Goal: Navigation & Orientation: Find specific page/section

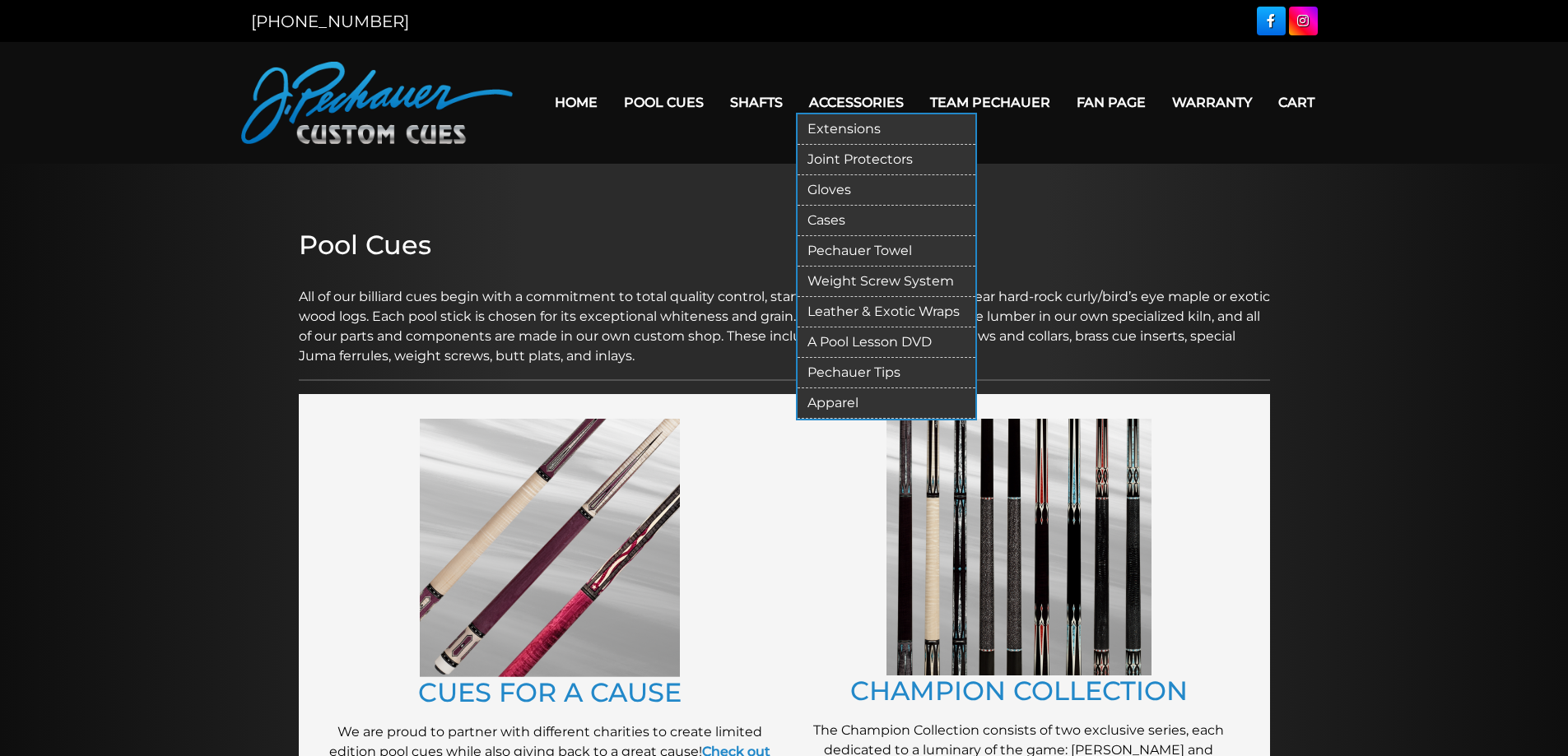
click at [833, 216] on link "Cases" at bounding box center [886, 220] width 178 height 30
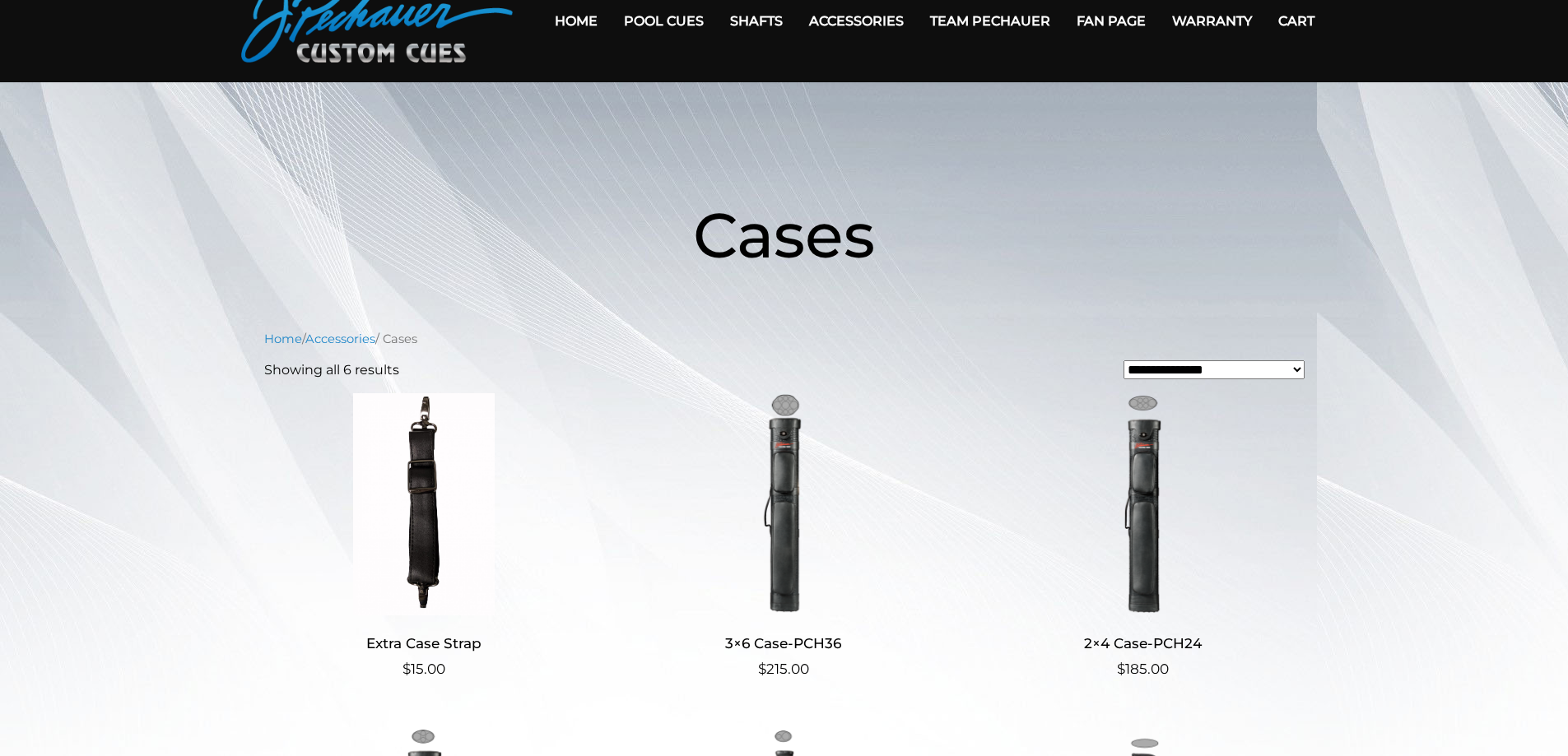
scroll to position [83, 0]
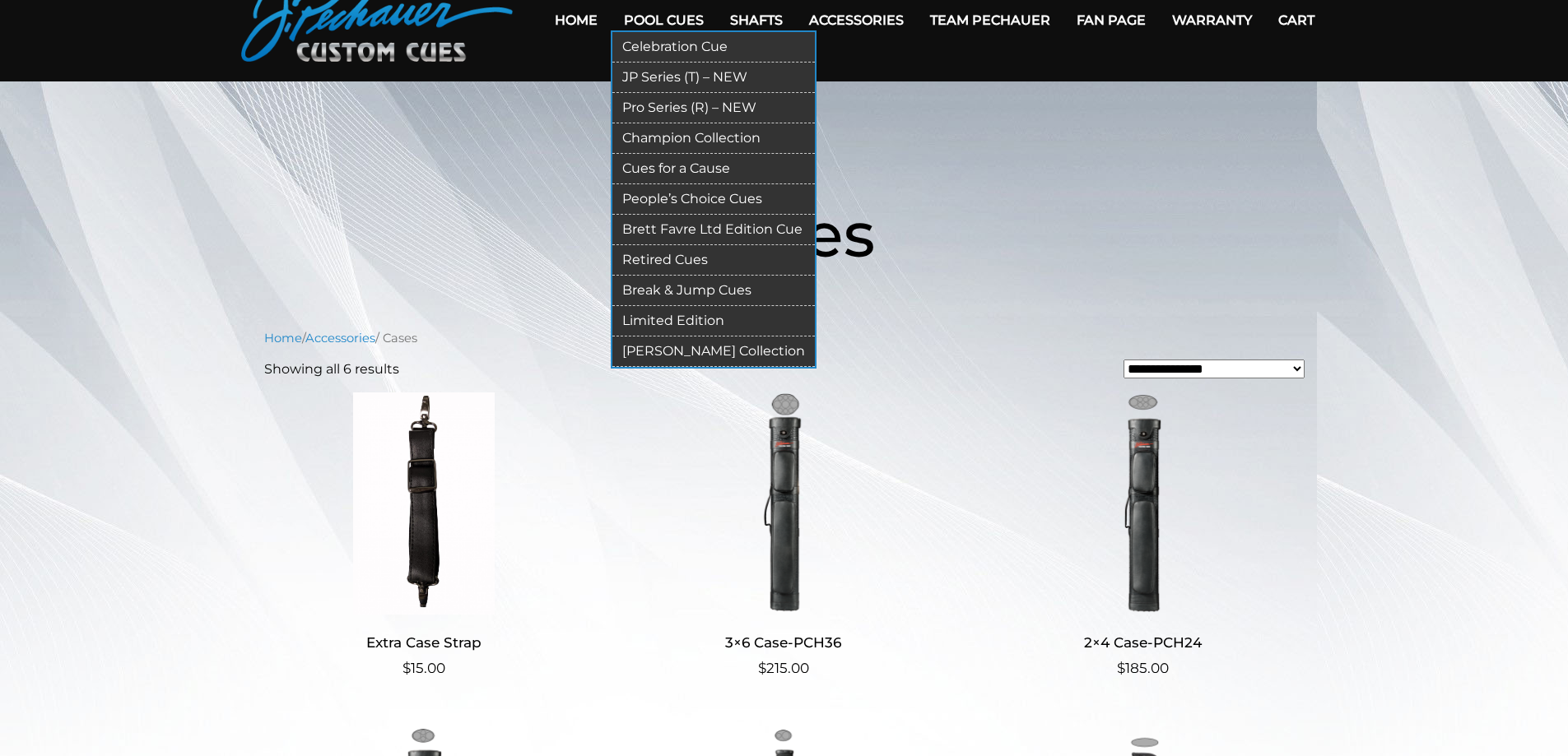
click at [670, 75] on link "JP Series (T) – NEW" at bounding box center [713, 77] width 202 height 30
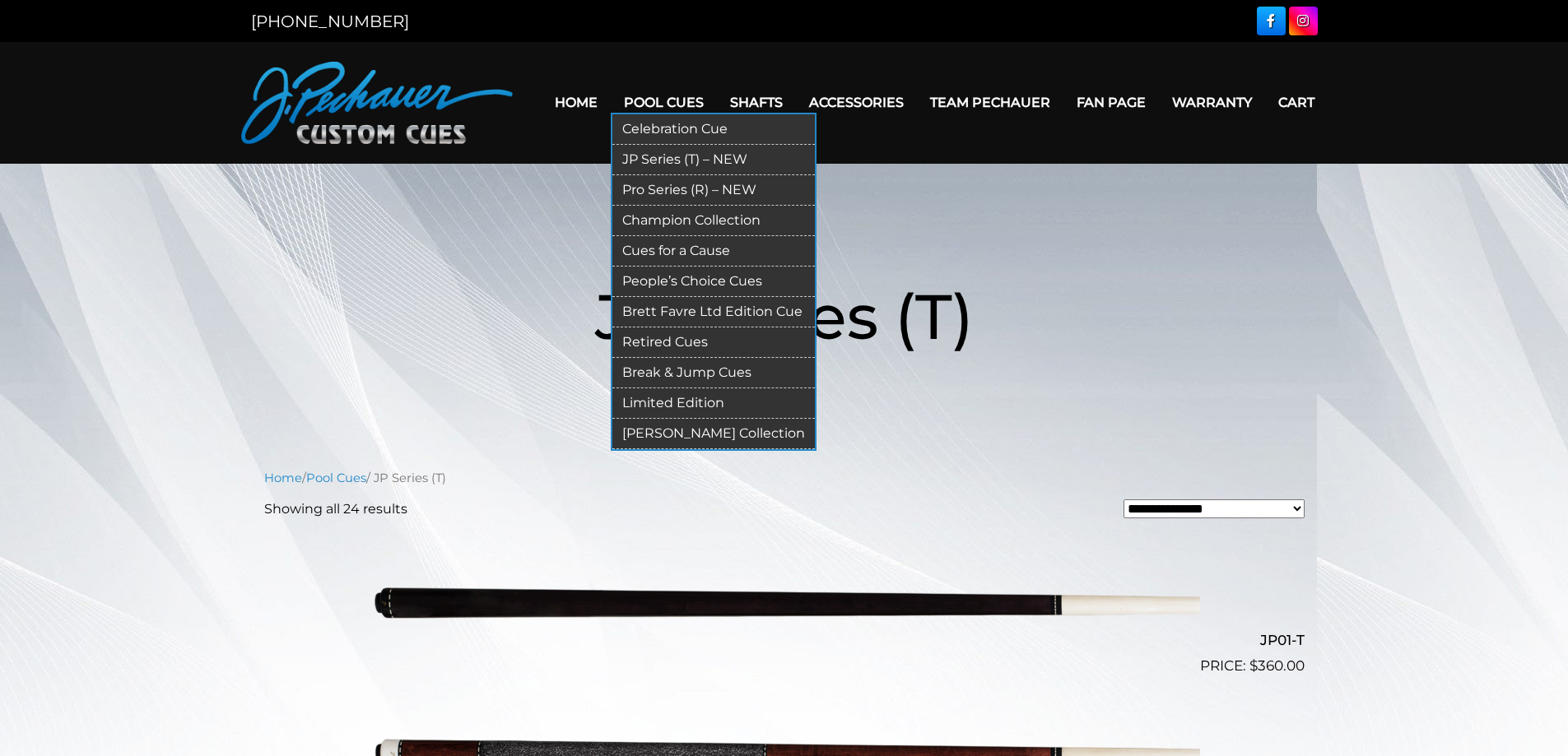
click at [670, 187] on link "Pro Series (R) – NEW" at bounding box center [713, 190] width 202 height 30
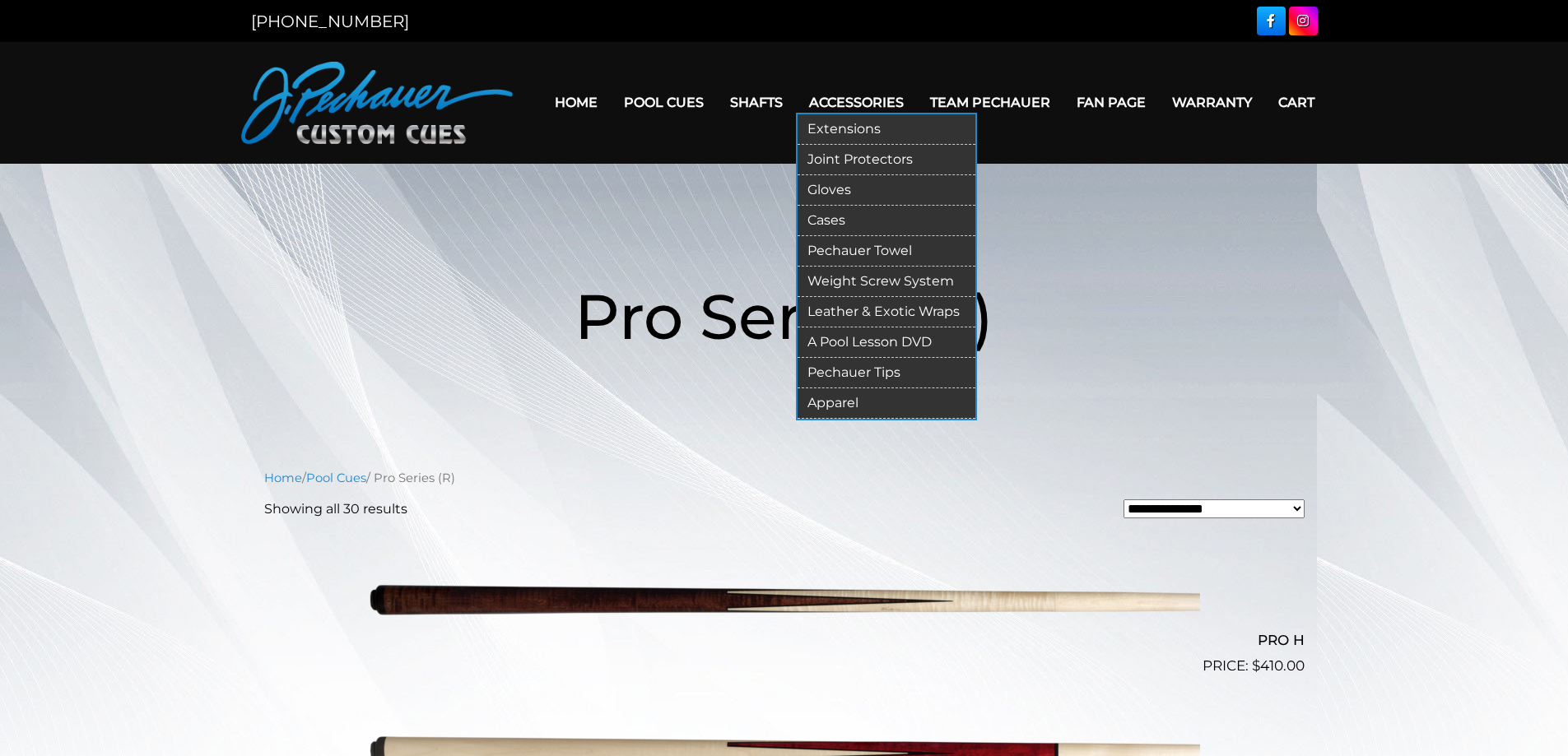
click at [839, 220] on link "Cases" at bounding box center [886, 220] width 178 height 30
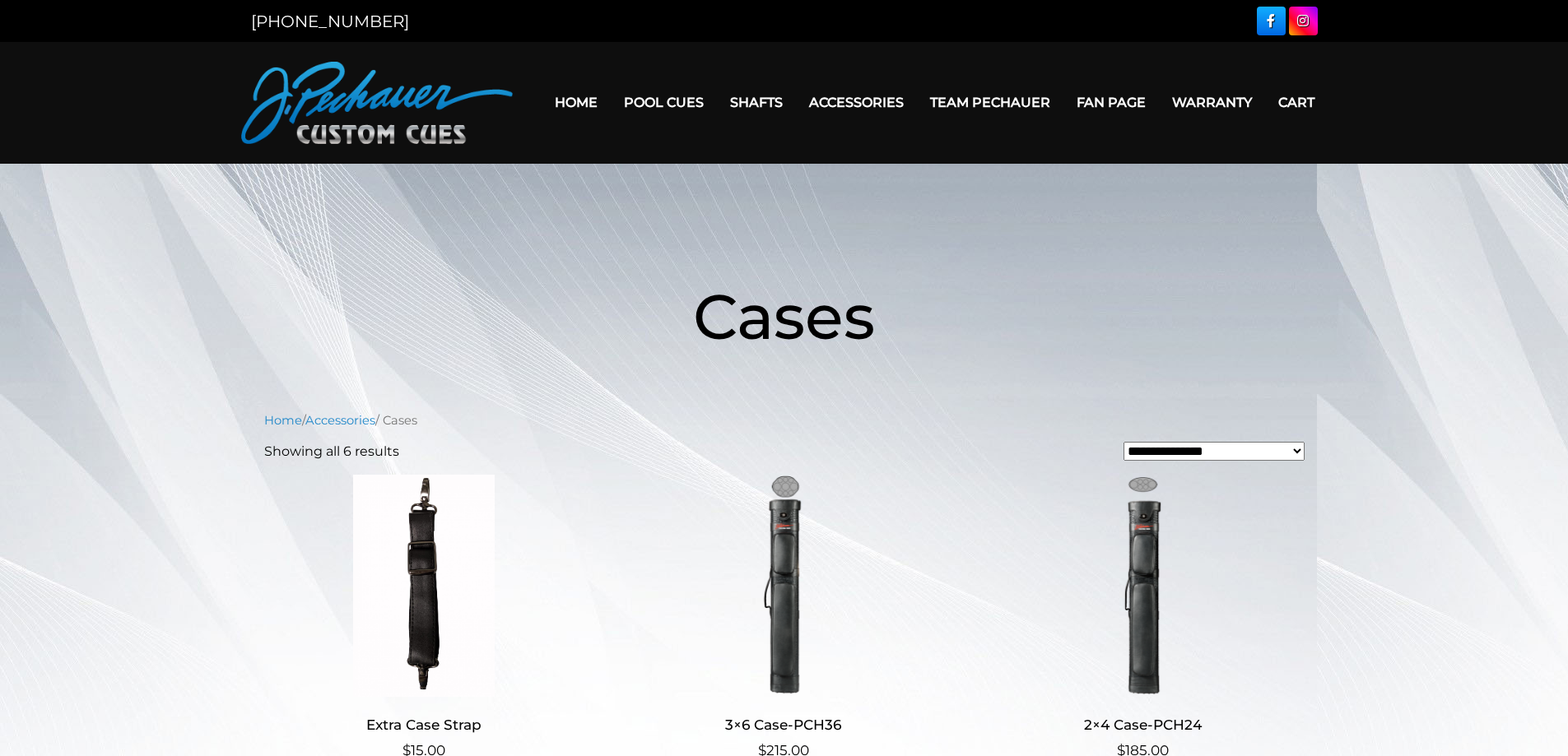
scroll to position [83, 0]
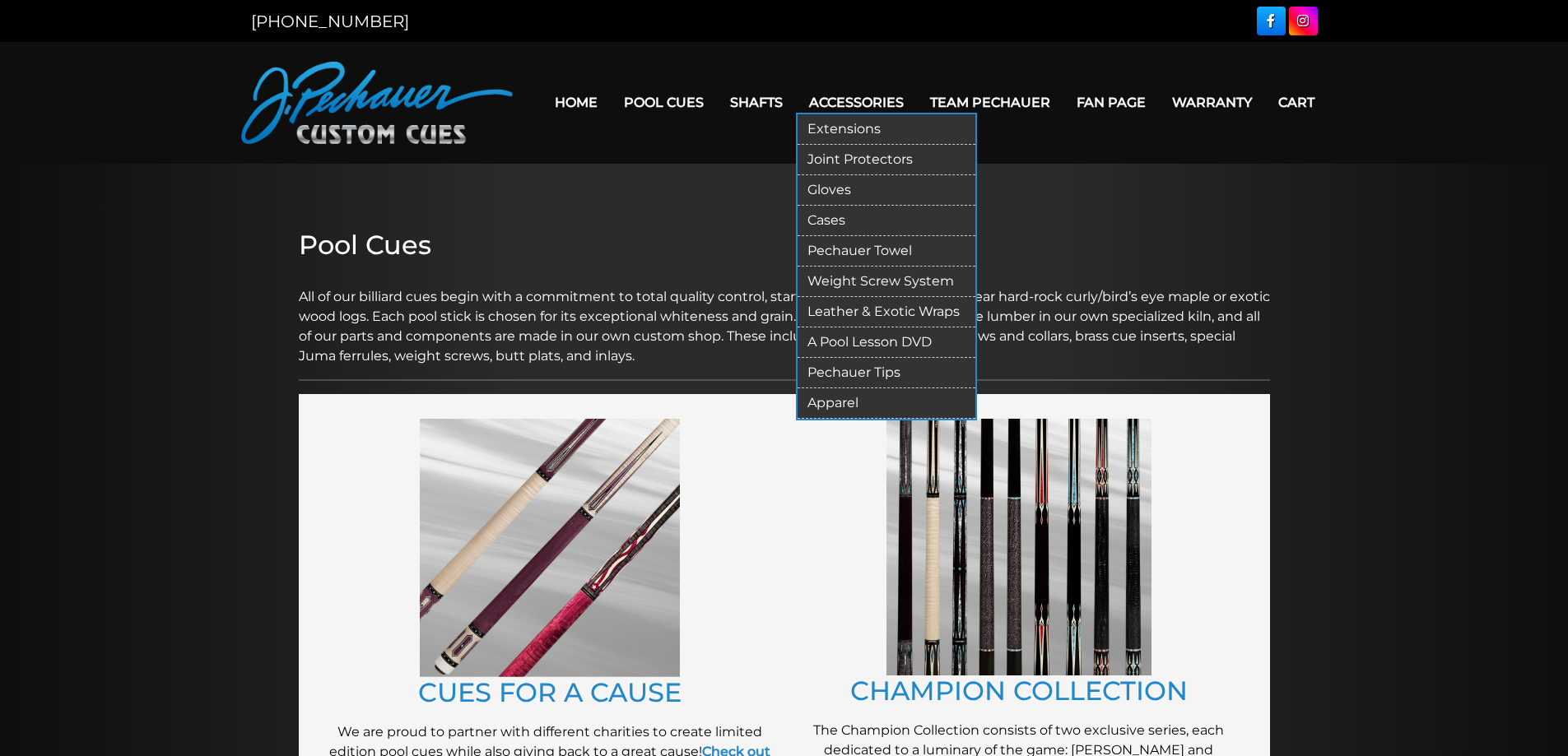
click at [838, 216] on link "Cases" at bounding box center [886, 220] width 178 height 30
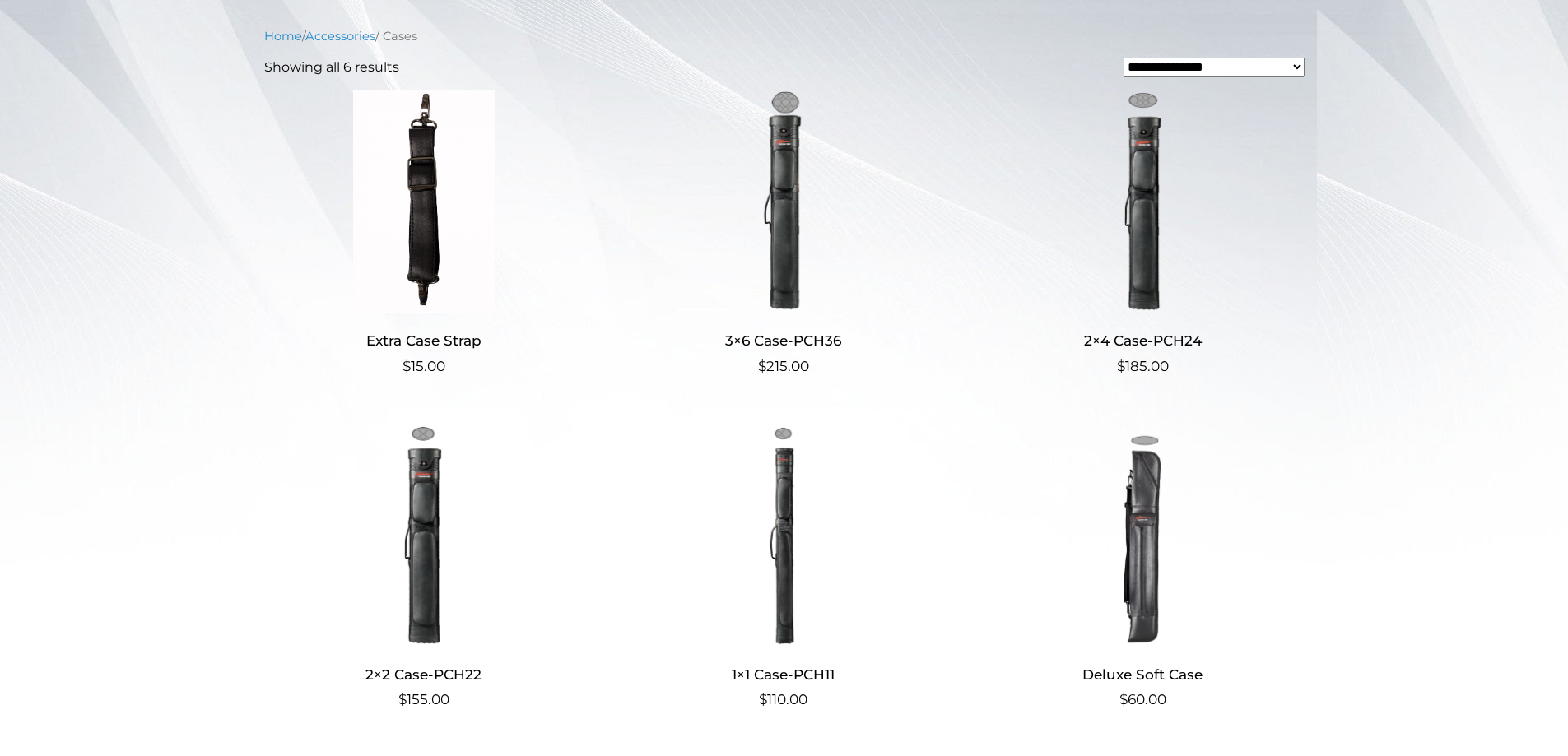
scroll to position [417, 0]
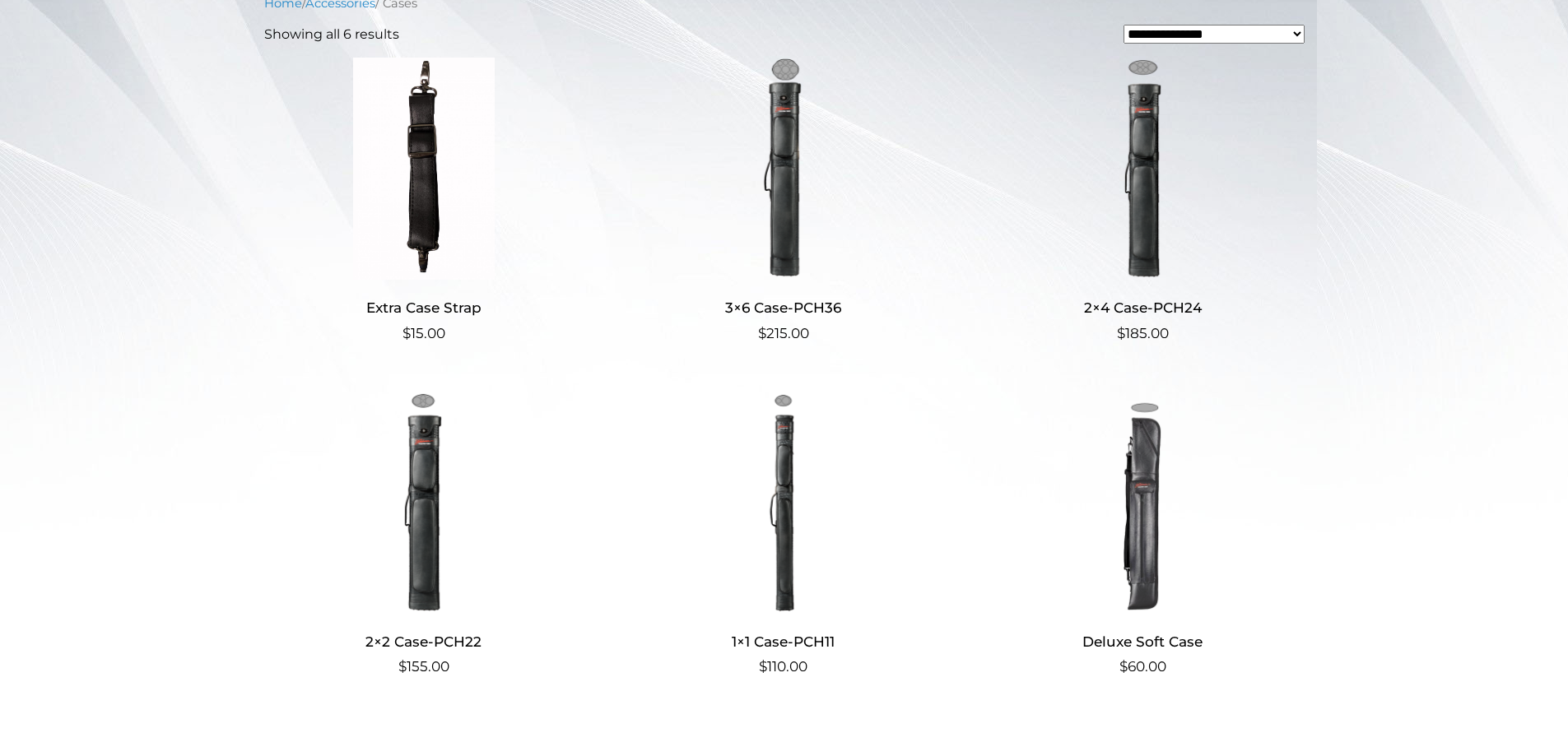
click at [786, 178] on img at bounding box center [782, 168] width 320 height 222
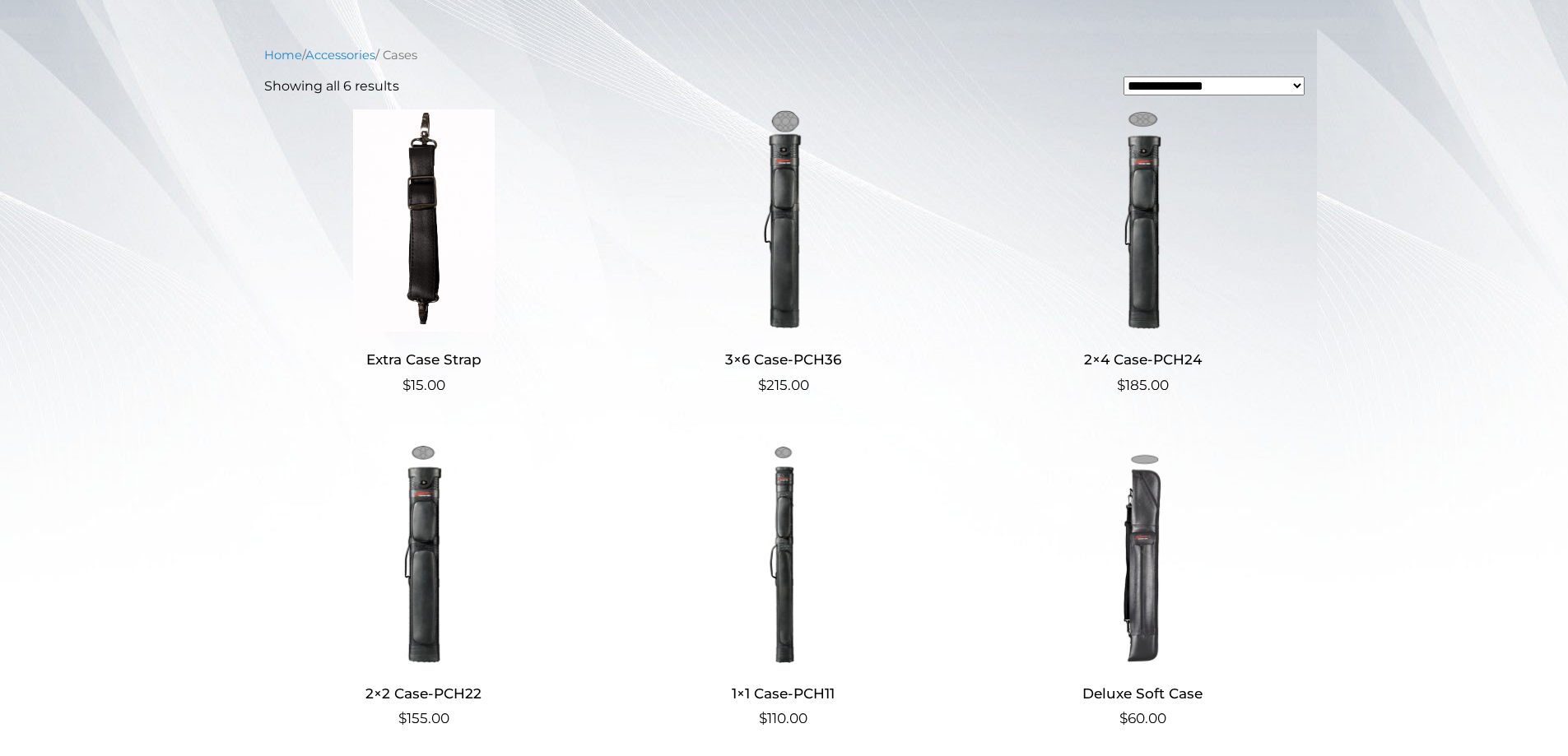
scroll to position [367, 0]
